Goal: Information Seeking & Learning: Learn about a topic

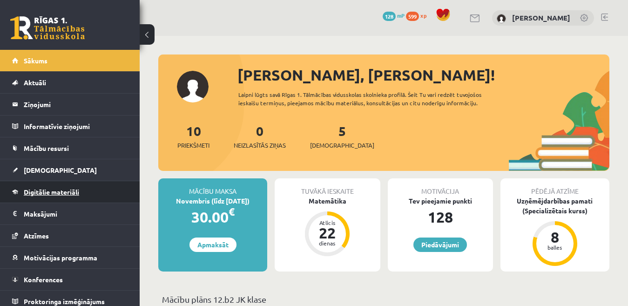
click at [52, 194] on span "Digitālie materiāli" at bounding box center [51, 192] width 55 height 8
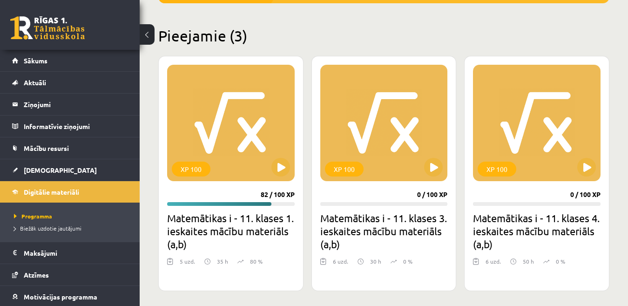
scroll to position [233, 0]
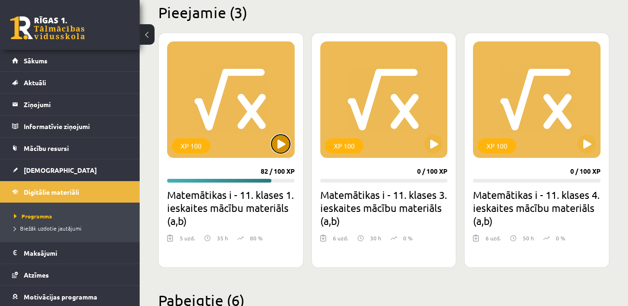
click at [278, 143] on button at bounding box center [281, 144] width 19 height 19
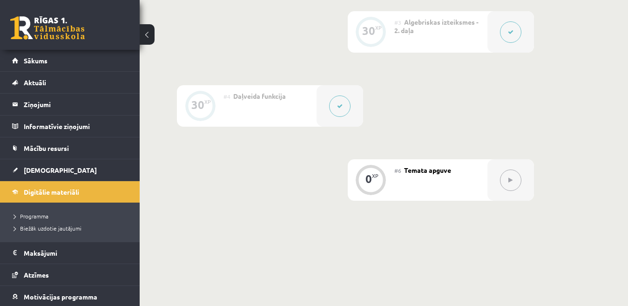
scroll to position [446, 0]
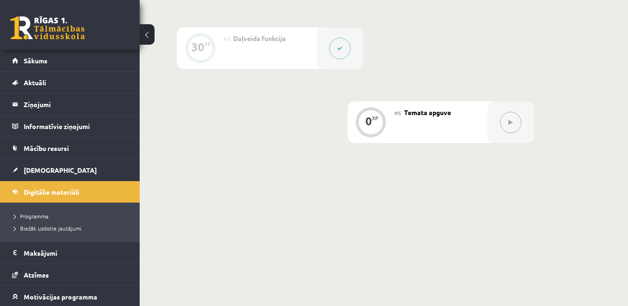
click at [515, 125] on button at bounding box center [510, 122] width 21 height 21
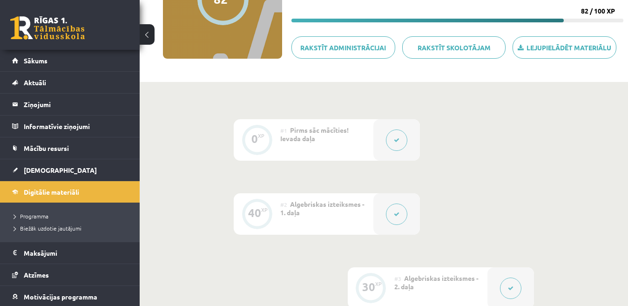
scroll to position [73, 0]
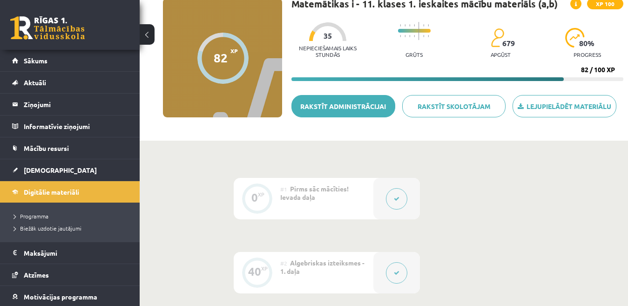
click at [371, 110] on link "Rakstīt administrācijai" at bounding box center [344, 106] width 104 height 22
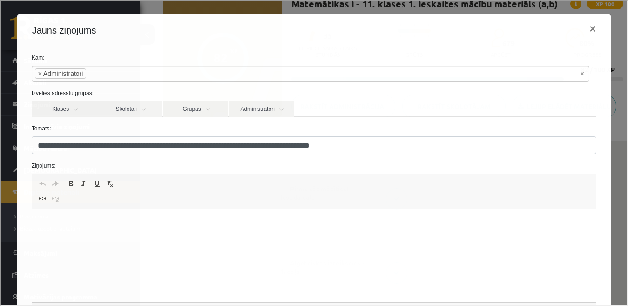
scroll to position [0, 0]
click at [213, 238] on html at bounding box center [314, 223] width 565 height 28
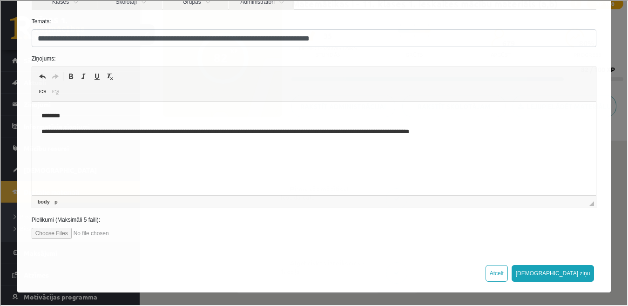
scroll to position [108, 0]
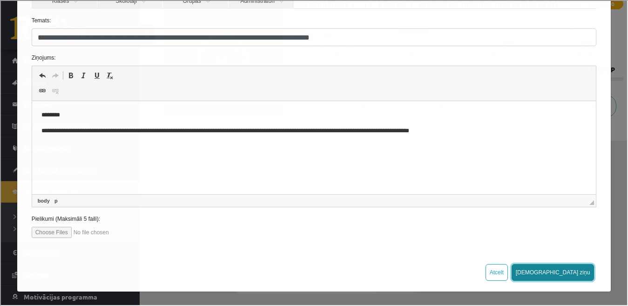
click at [578, 272] on button "Sūtīt ziņu" at bounding box center [552, 271] width 83 height 17
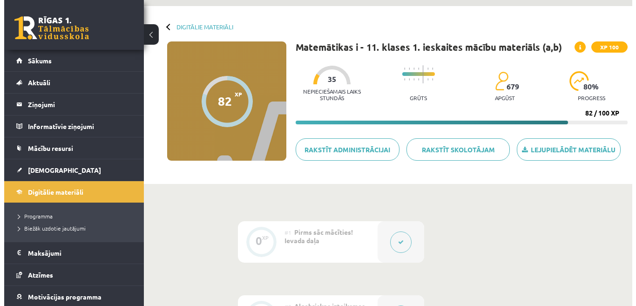
scroll to position [0, 0]
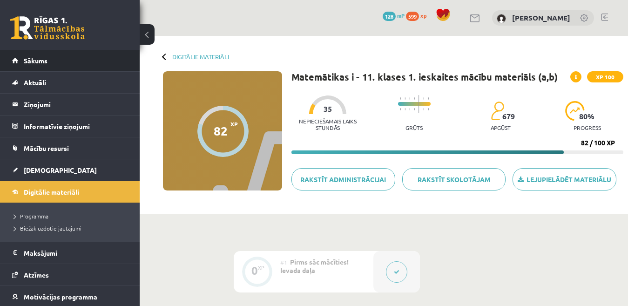
click at [42, 61] on span "Sākums" at bounding box center [36, 60] width 24 height 8
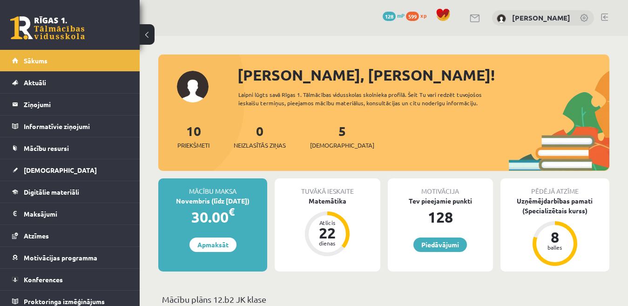
click at [606, 17] on link at bounding box center [604, 17] width 7 height 7
click at [75, 189] on span "Digitālie materiāli" at bounding box center [51, 192] width 55 height 8
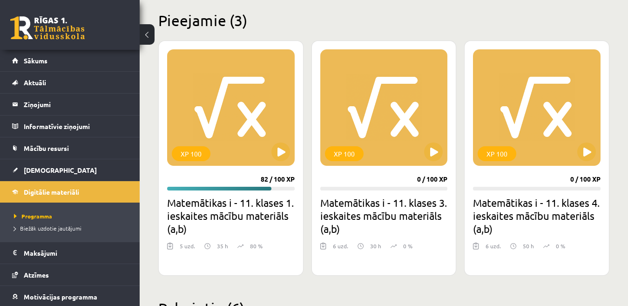
scroll to position [233, 0]
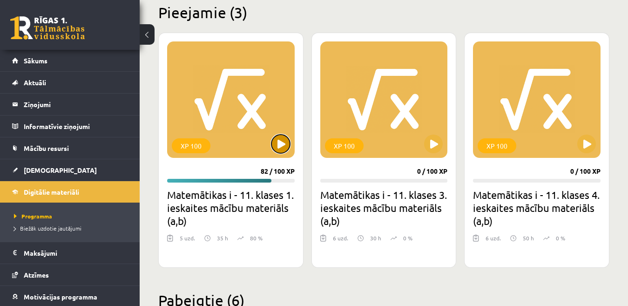
click at [284, 138] on button at bounding box center [281, 144] width 19 height 19
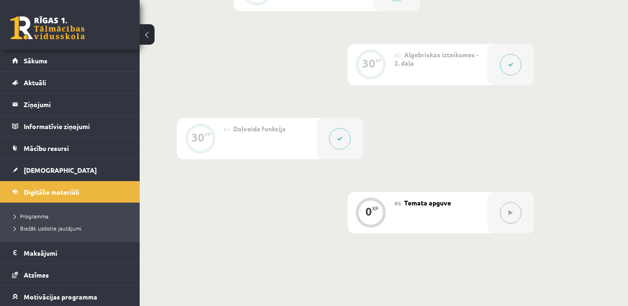
scroll to position [353, 0]
click at [511, 214] on icon at bounding box center [511, 216] width 4 height 6
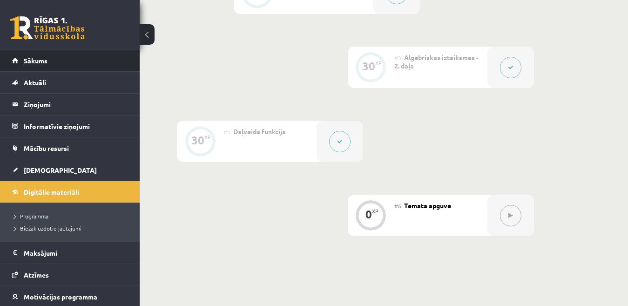
click at [63, 60] on link "Sākums" at bounding box center [70, 60] width 116 height 21
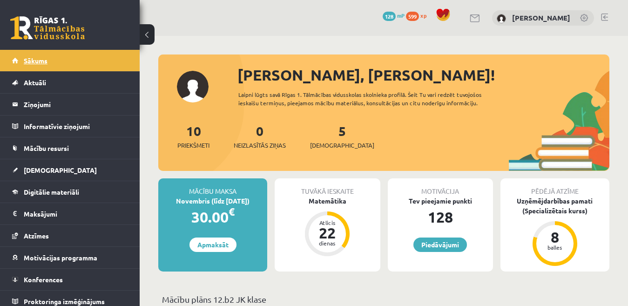
click at [51, 55] on link "Sākums" at bounding box center [70, 60] width 116 height 21
click at [52, 56] on link "Sākums" at bounding box center [70, 60] width 116 height 21
click at [50, 61] on link "Sākums" at bounding box center [70, 60] width 116 height 21
click at [26, 190] on span "Digitālie materiāli" at bounding box center [51, 192] width 55 height 8
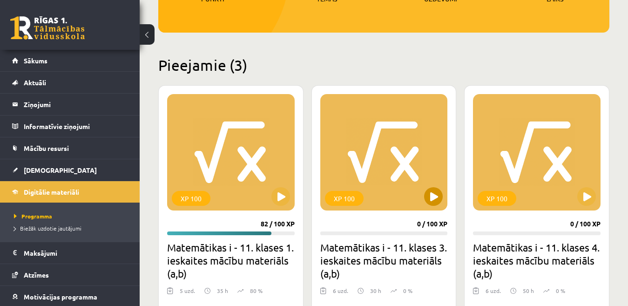
scroll to position [233, 0]
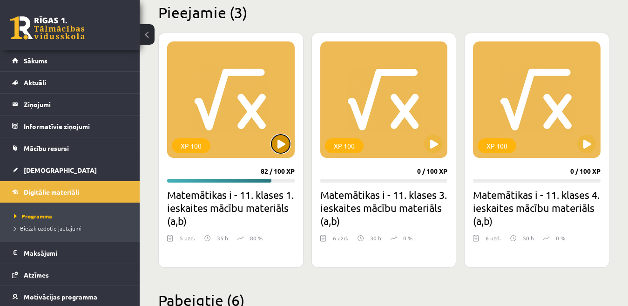
click at [285, 145] on button at bounding box center [281, 144] width 19 height 19
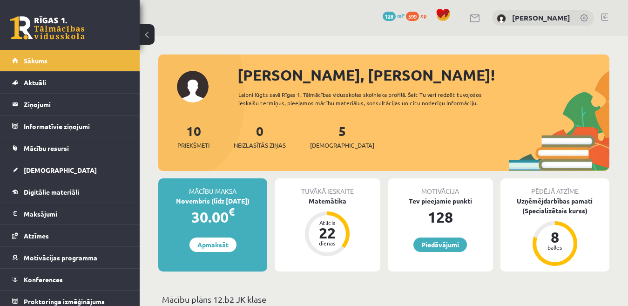
click at [27, 59] on span "Sākums" at bounding box center [36, 60] width 24 height 8
click at [39, 66] on link "Sākums" at bounding box center [70, 60] width 116 height 21
click at [39, 61] on span "Sākums" at bounding box center [36, 60] width 24 height 8
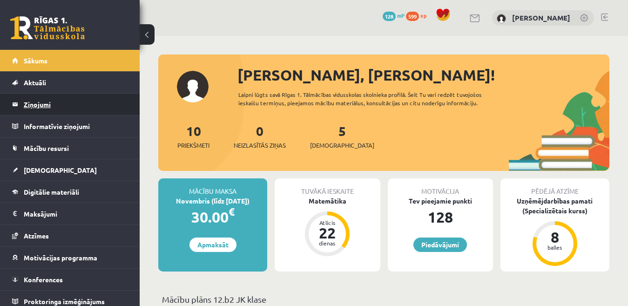
click at [48, 100] on legend "Ziņojumi 0" at bounding box center [76, 104] width 104 height 21
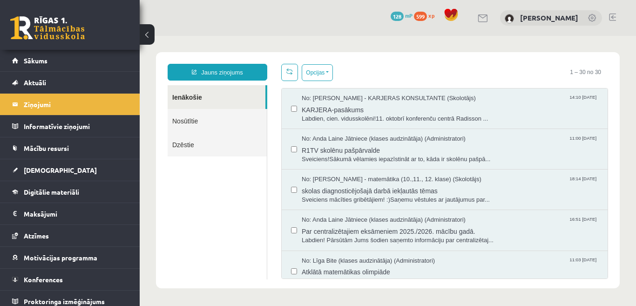
click at [232, 130] on link "Nosūtītie" at bounding box center [217, 121] width 99 height 24
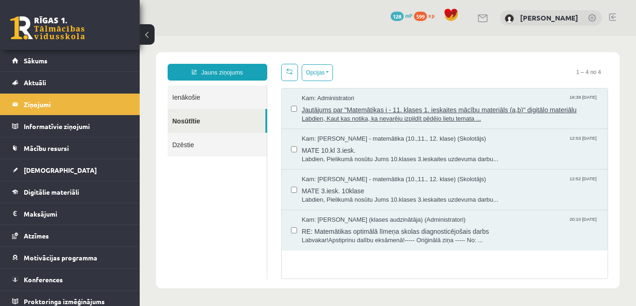
click at [335, 111] on span "Jautājums par "Matemātikas i - 11. klases 1. ieskaites mācību materiāls (a,b)" …" at bounding box center [450, 109] width 297 height 12
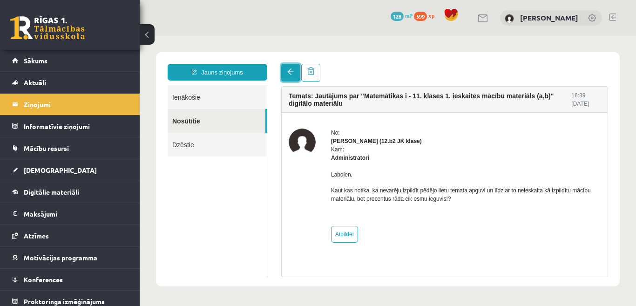
click at [288, 76] on link at bounding box center [290, 73] width 19 height 18
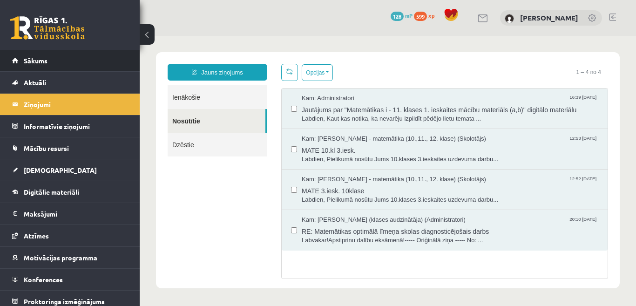
click at [76, 65] on link "Sākums" at bounding box center [70, 60] width 116 height 21
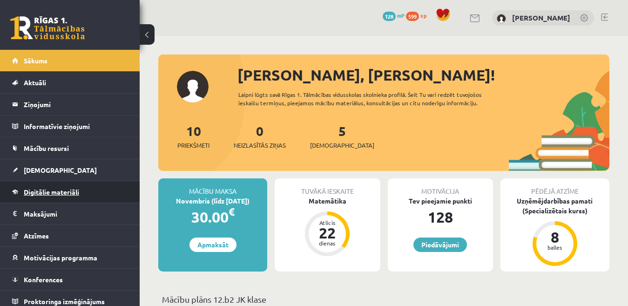
click at [74, 193] on span "Digitālie materiāli" at bounding box center [51, 192] width 55 height 8
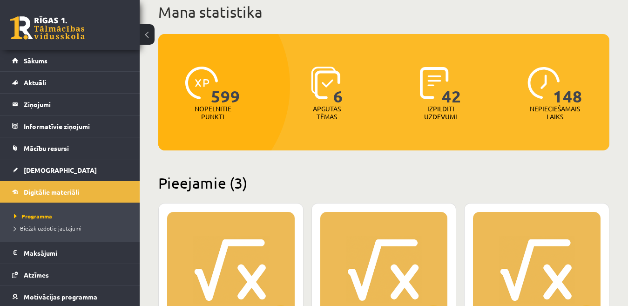
scroll to position [186, 0]
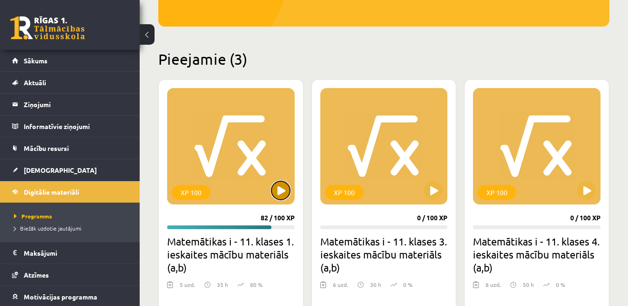
click at [279, 195] on button at bounding box center [281, 190] width 19 height 19
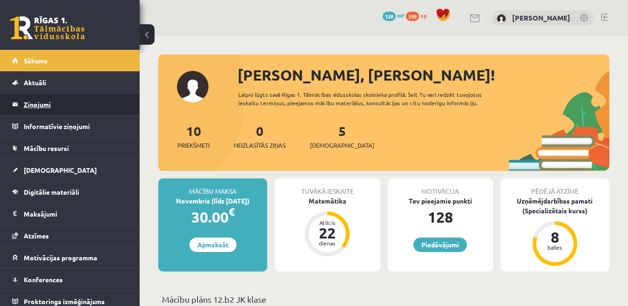
click at [51, 104] on legend "Ziņojumi 0" at bounding box center [76, 104] width 104 height 21
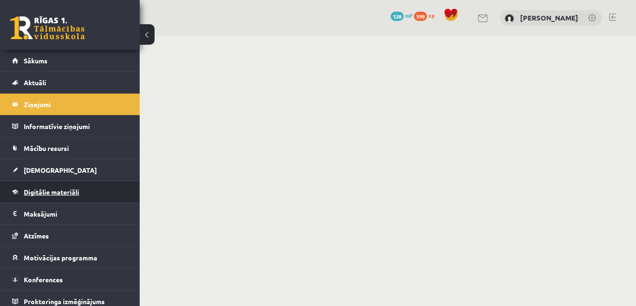
click at [58, 191] on span "Digitālie materiāli" at bounding box center [51, 192] width 55 height 8
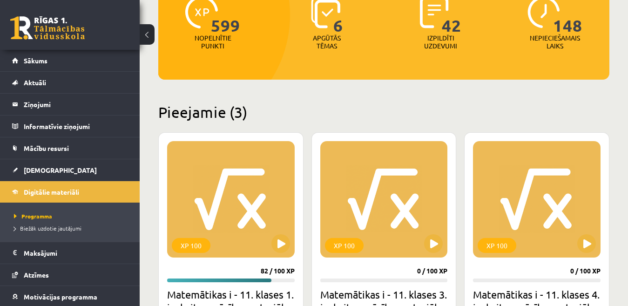
scroll to position [186, 0]
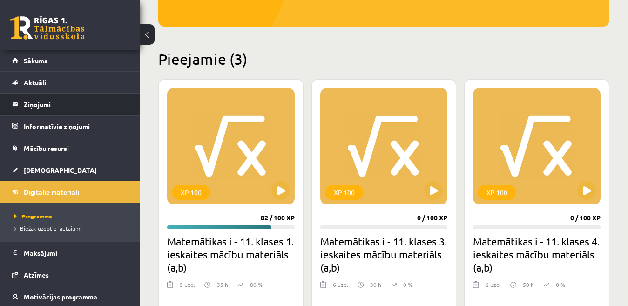
click at [67, 105] on legend "Ziņojumi 0" at bounding box center [76, 104] width 104 height 21
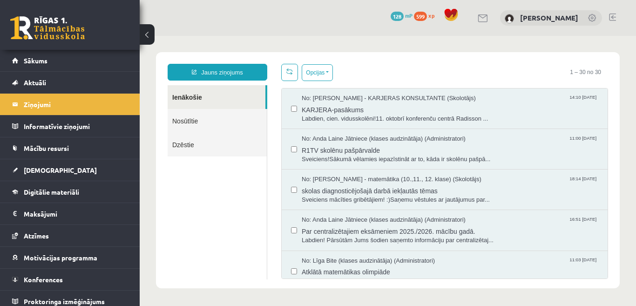
click at [259, 123] on link "Nosūtītie" at bounding box center [217, 121] width 99 height 24
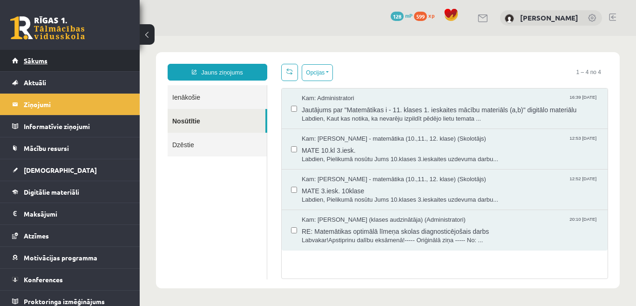
click at [82, 56] on link "Sākums" at bounding box center [70, 60] width 116 height 21
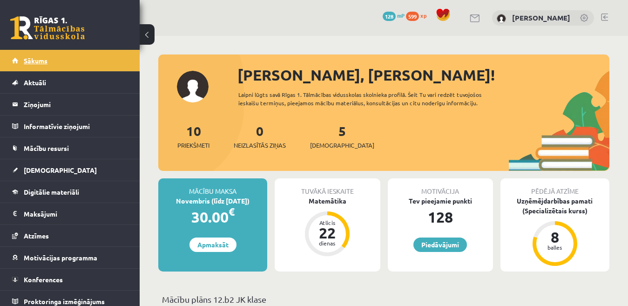
click at [54, 60] on link "Sākums" at bounding box center [70, 60] width 116 height 21
click at [52, 61] on link "Sākums" at bounding box center [70, 60] width 116 height 21
click at [54, 198] on link "Digitālie materiāli" at bounding box center [70, 191] width 116 height 21
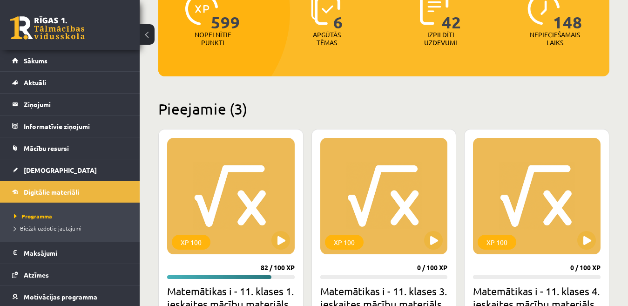
scroll to position [140, 0]
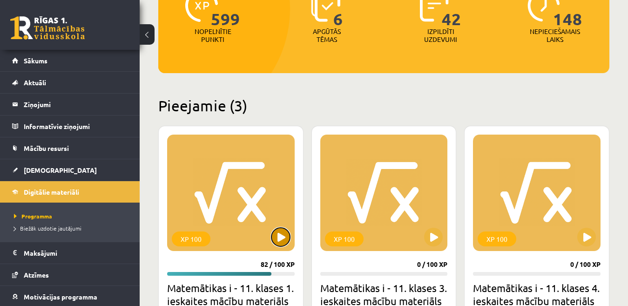
click at [280, 240] on button at bounding box center [281, 237] width 19 height 19
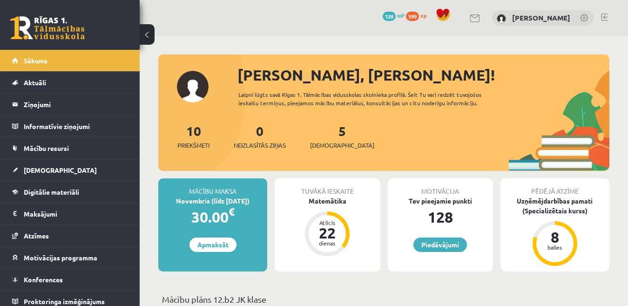
click at [606, 19] on link at bounding box center [604, 17] width 7 height 7
click at [58, 193] on span "Digitālie materiāli" at bounding box center [51, 192] width 55 height 8
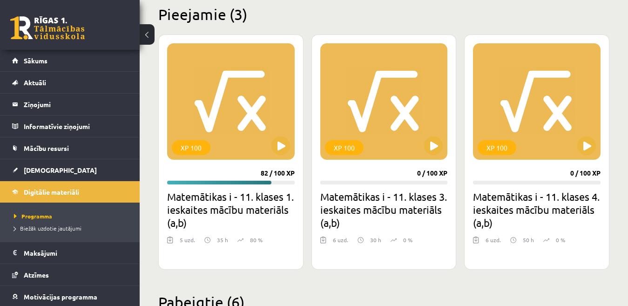
scroll to position [233, 0]
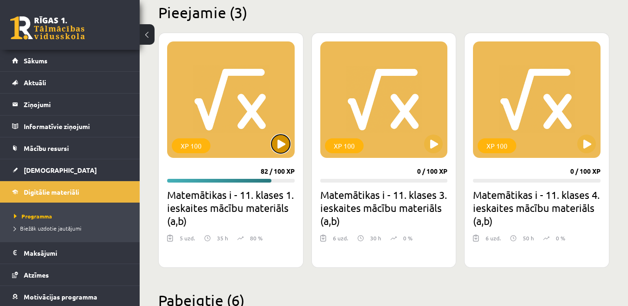
click at [277, 143] on button at bounding box center [281, 144] width 19 height 19
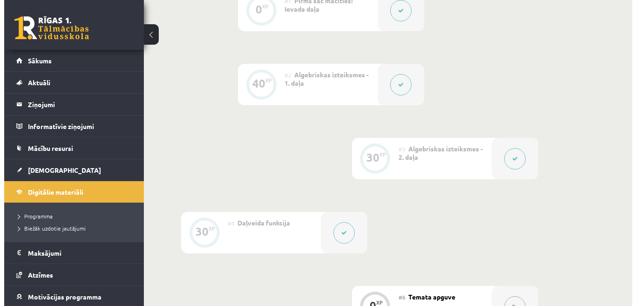
scroll to position [326, 0]
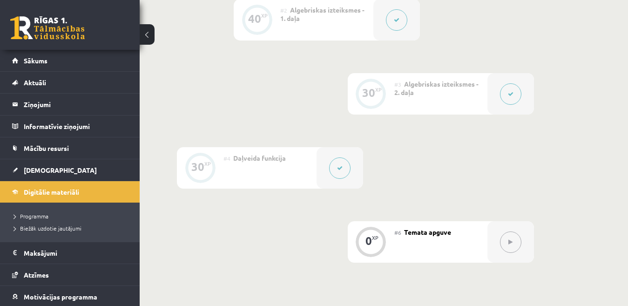
click at [505, 95] on button at bounding box center [510, 93] width 21 height 21
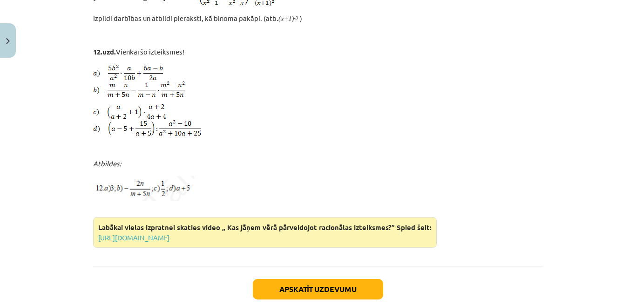
scroll to position [3611, 0]
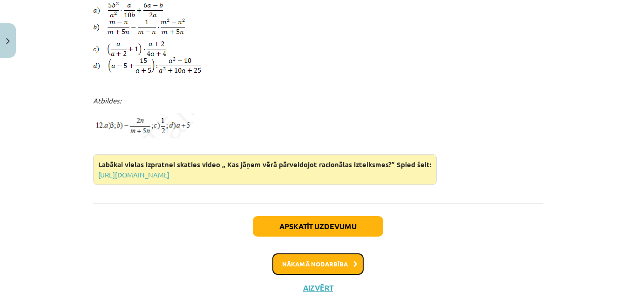
click at [323, 253] on button "Nākamā nodarbība" at bounding box center [317, 263] width 91 height 21
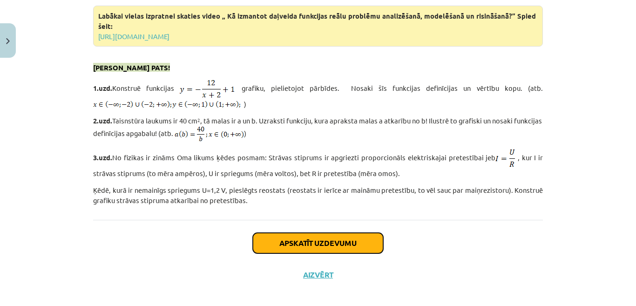
click at [320, 233] on button "Apskatīt uzdevumu" at bounding box center [318, 243] width 130 height 20
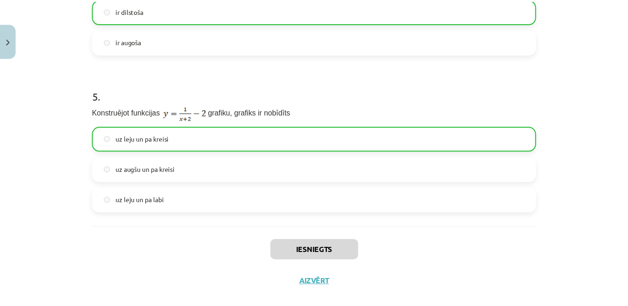
scroll to position [765, 0]
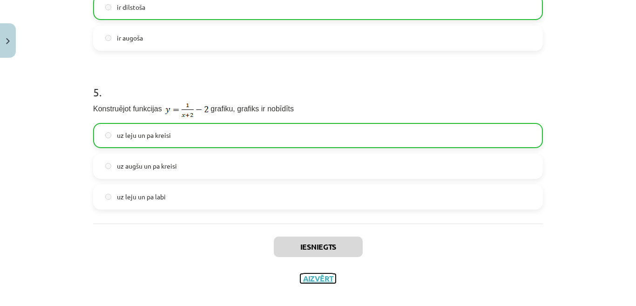
click at [322, 274] on button "Aizvērt" at bounding box center [317, 278] width 35 height 9
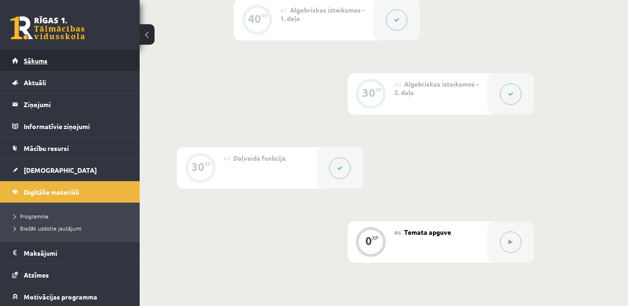
click at [63, 57] on link "Sākums" at bounding box center [70, 60] width 116 height 21
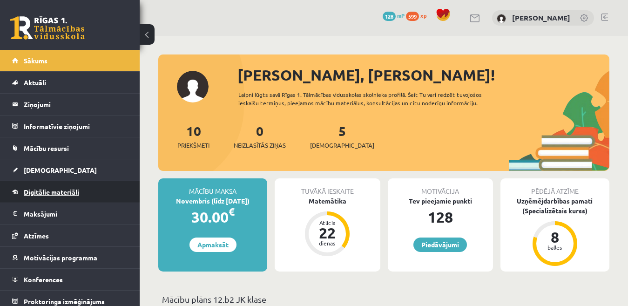
click at [93, 189] on link "Digitālie materiāli" at bounding box center [70, 191] width 116 height 21
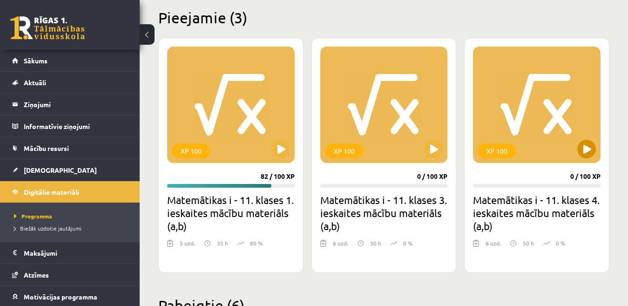
scroll to position [233, 0]
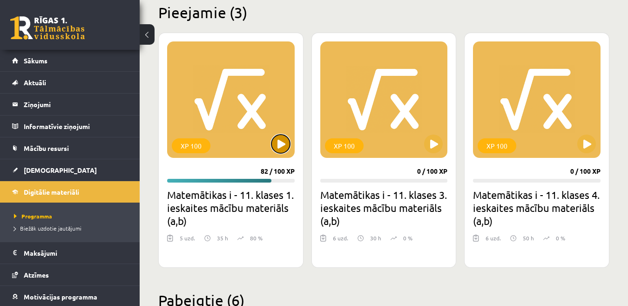
click at [281, 140] on button at bounding box center [281, 144] width 19 height 19
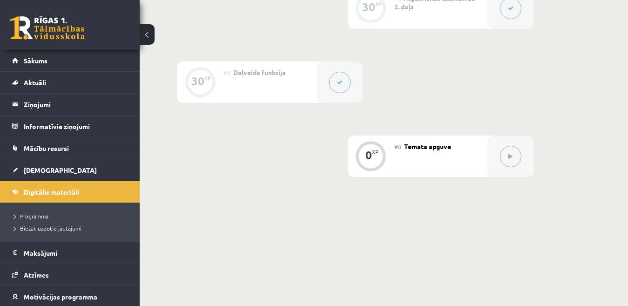
scroll to position [419, 0]
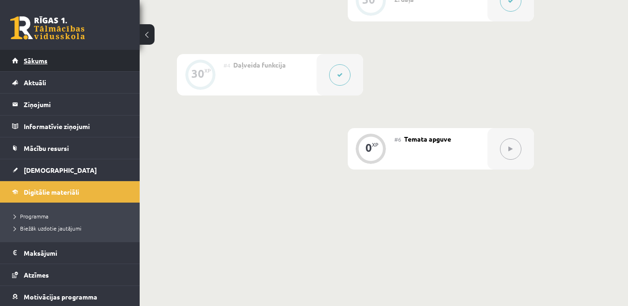
click at [73, 55] on link "Sākums" at bounding box center [70, 60] width 116 height 21
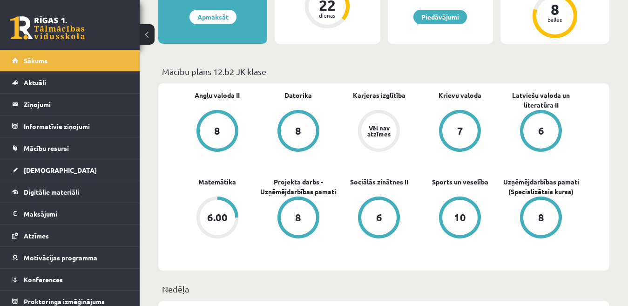
scroll to position [233, 0]
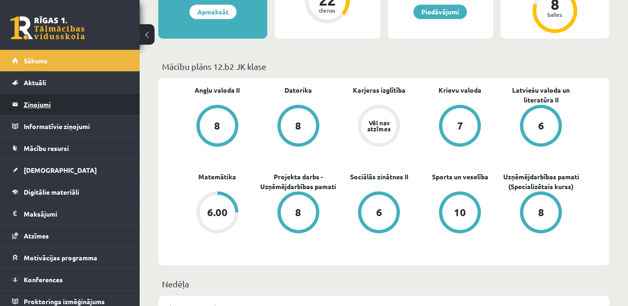
click at [43, 107] on legend "Ziņojumi 0" at bounding box center [76, 104] width 104 height 21
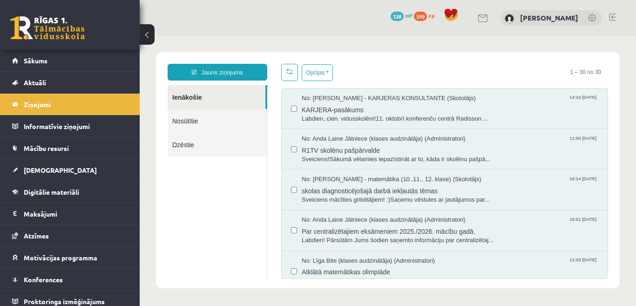
click at [242, 120] on link "Nosūtītie" at bounding box center [217, 121] width 99 height 24
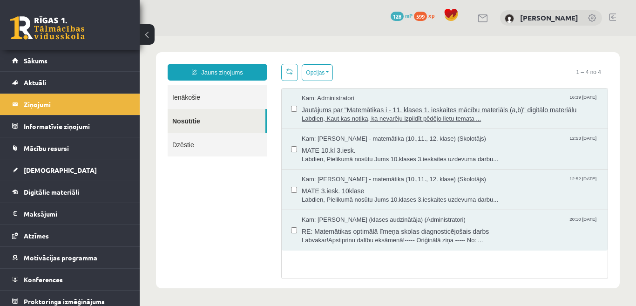
click at [401, 108] on span "Jautājums par "Matemātikas i - 11. klases 1. ieskaites mācību materiāls (a,b)" …" at bounding box center [450, 109] width 297 height 12
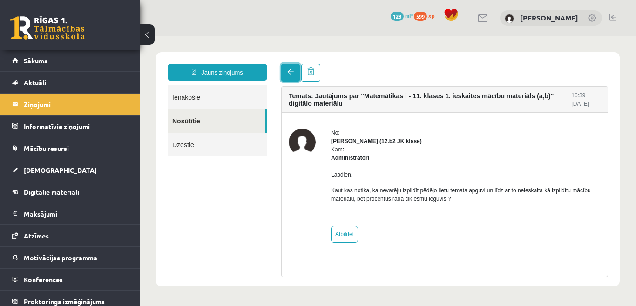
click at [286, 71] on link at bounding box center [290, 73] width 19 height 18
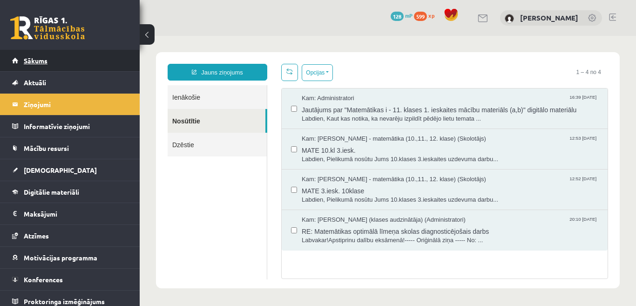
click at [72, 51] on link "Sākums" at bounding box center [70, 60] width 116 height 21
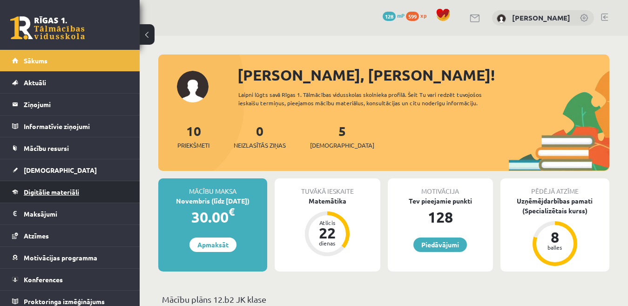
click at [62, 188] on link "Digitālie materiāli" at bounding box center [70, 191] width 116 height 21
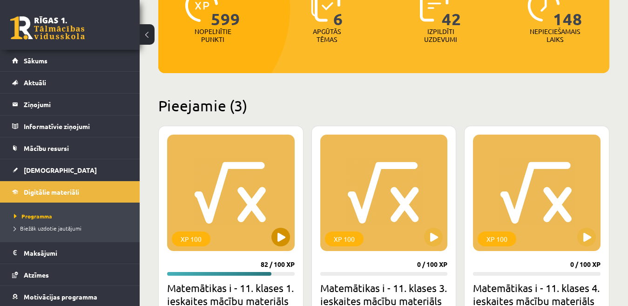
scroll to position [186, 0]
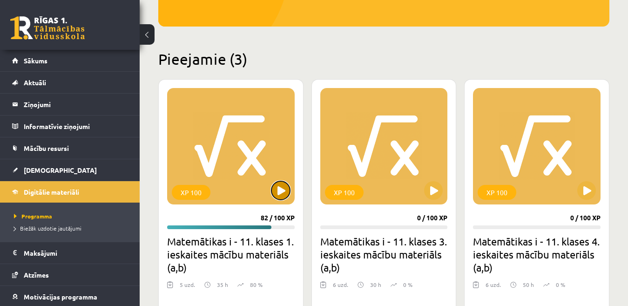
click at [277, 194] on button at bounding box center [281, 190] width 19 height 19
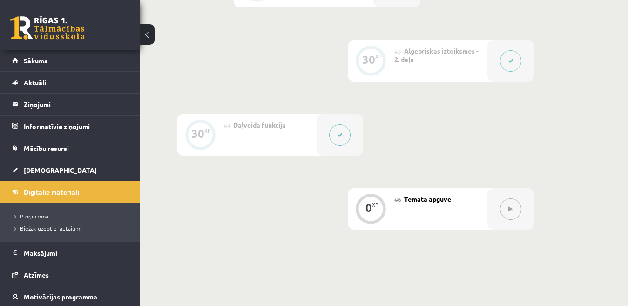
scroll to position [373, 0]
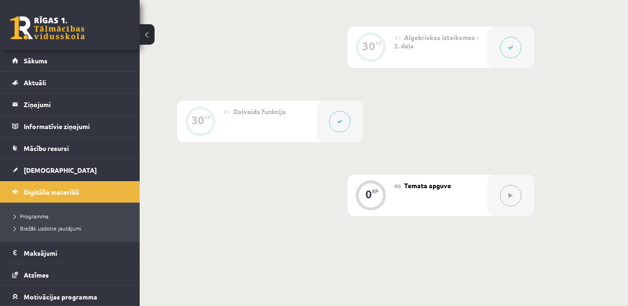
click at [511, 197] on icon at bounding box center [511, 196] width 4 height 6
click at [68, 61] on link "Sākums" at bounding box center [70, 60] width 116 height 21
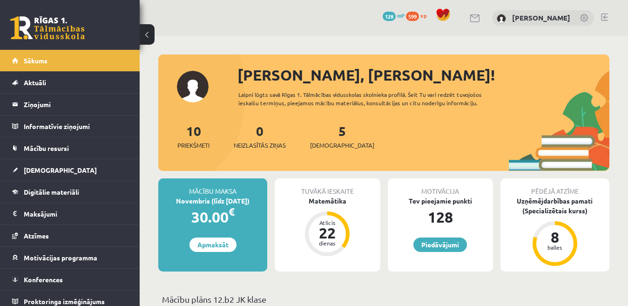
click at [603, 16] on link at bounding box center [604, 17] width 7 height 7
